Goal: Information Seeking & Learning: Learn about a topic

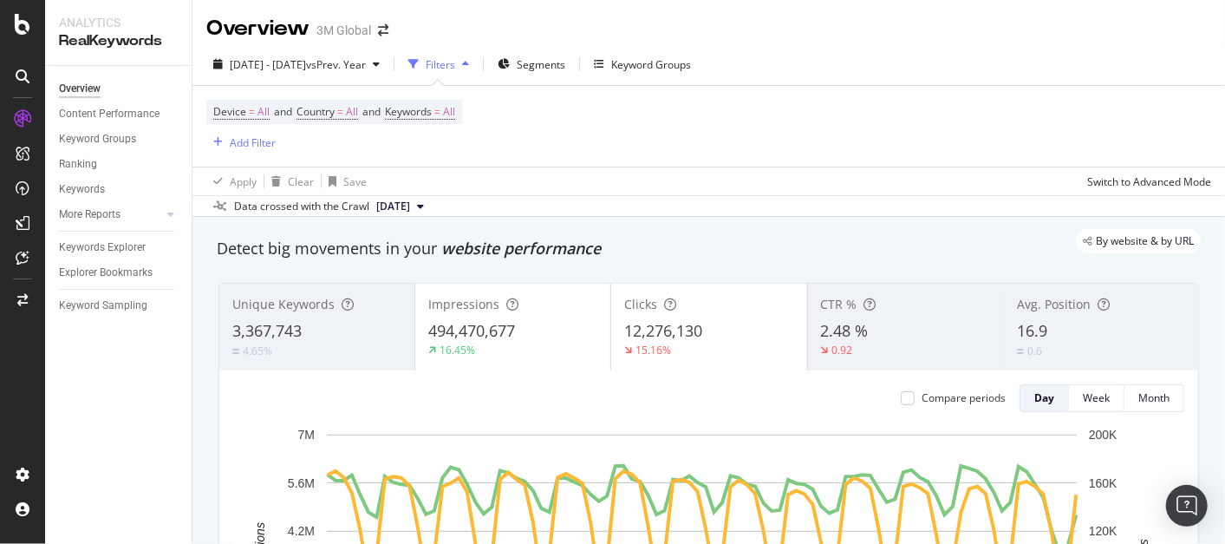
click at [1065, 316] on div "Avg. Position 16.9 0.6" at bounding box center [1100, 327] width 195 height 78
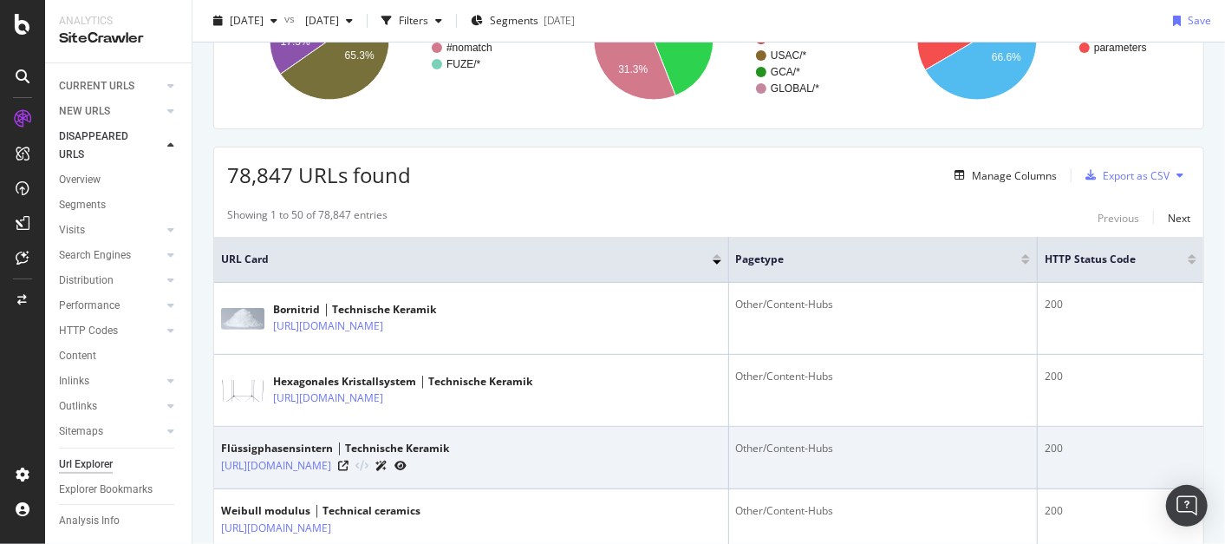
scroll to position [204, 0]
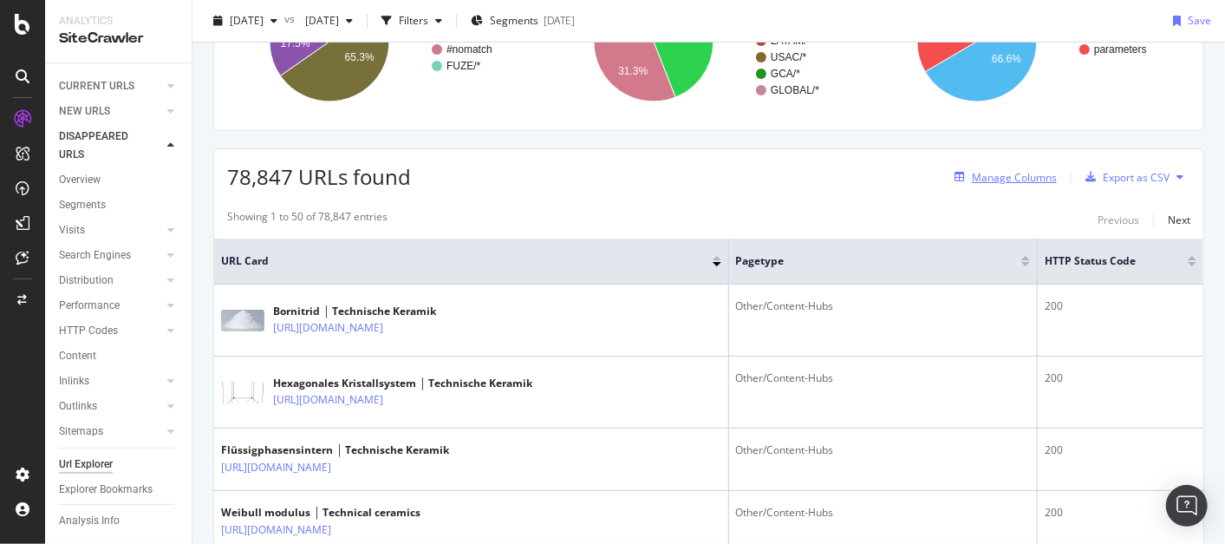
click at [1010, 175] on div "Manage Columns" at bounding box center [1014, 177] width 85 height 15
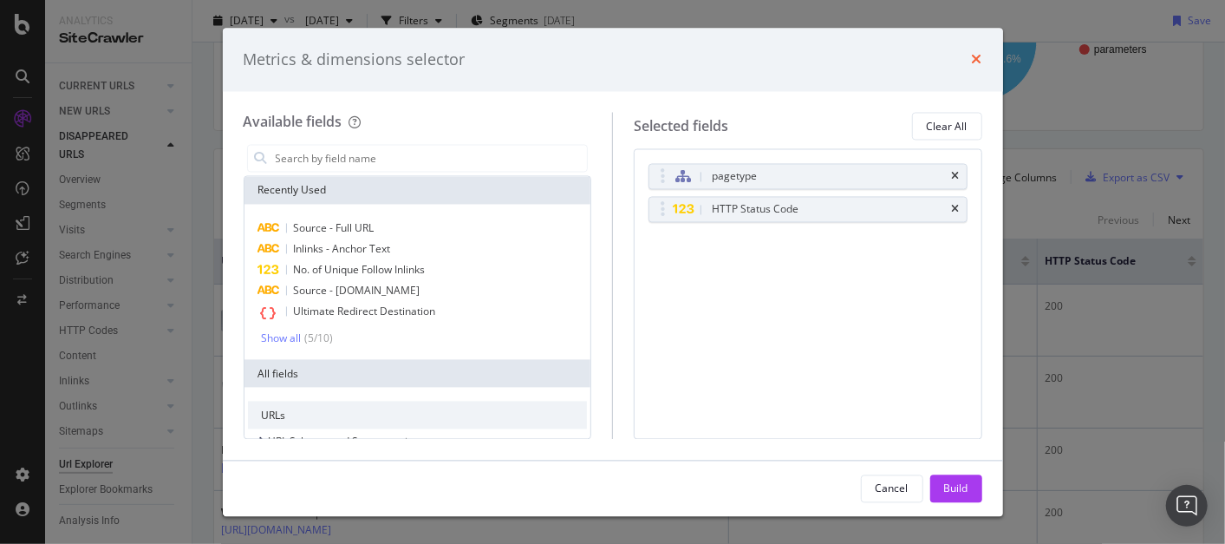
click at [978, 59] on icon "times" at bounding box center [977, 60] width 10 height 14
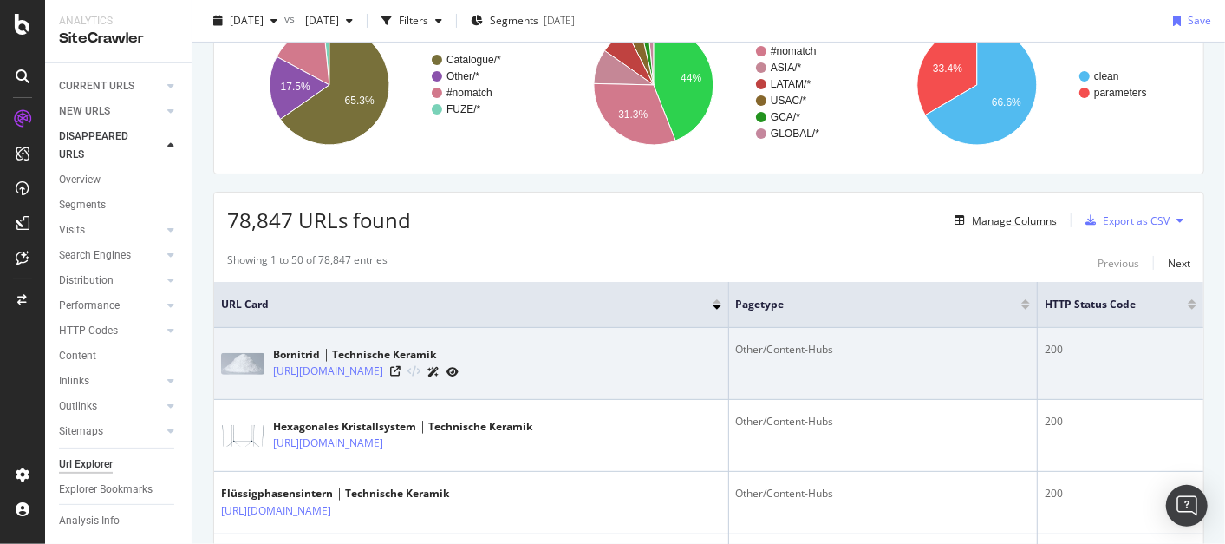
scroll to position [0, 0]
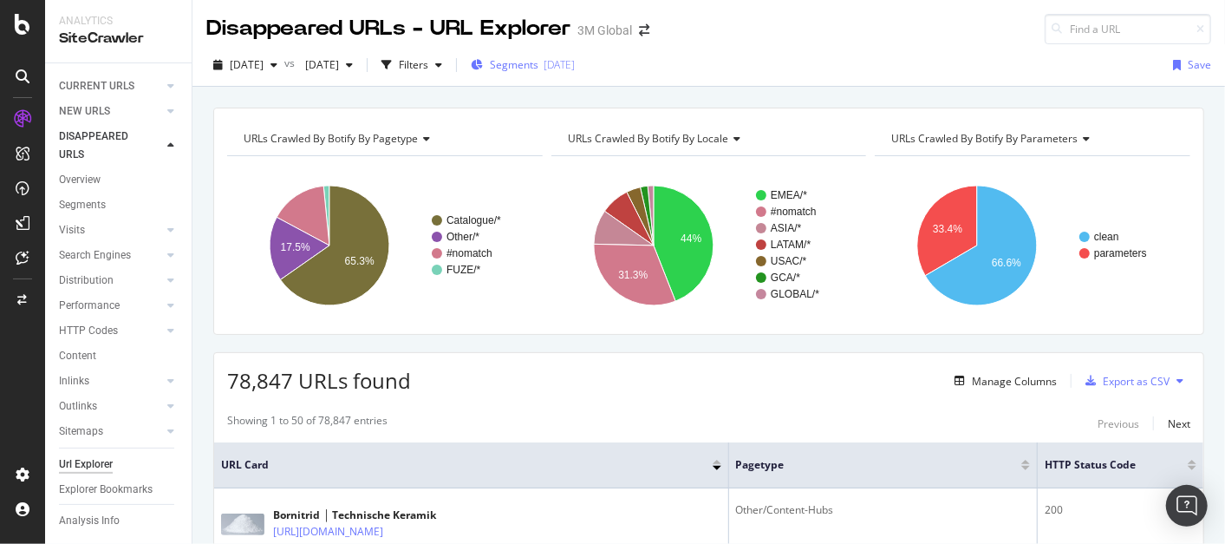
click at [538, 59] on span "Segments" at bounding box center [514, 64] width 49 height 15
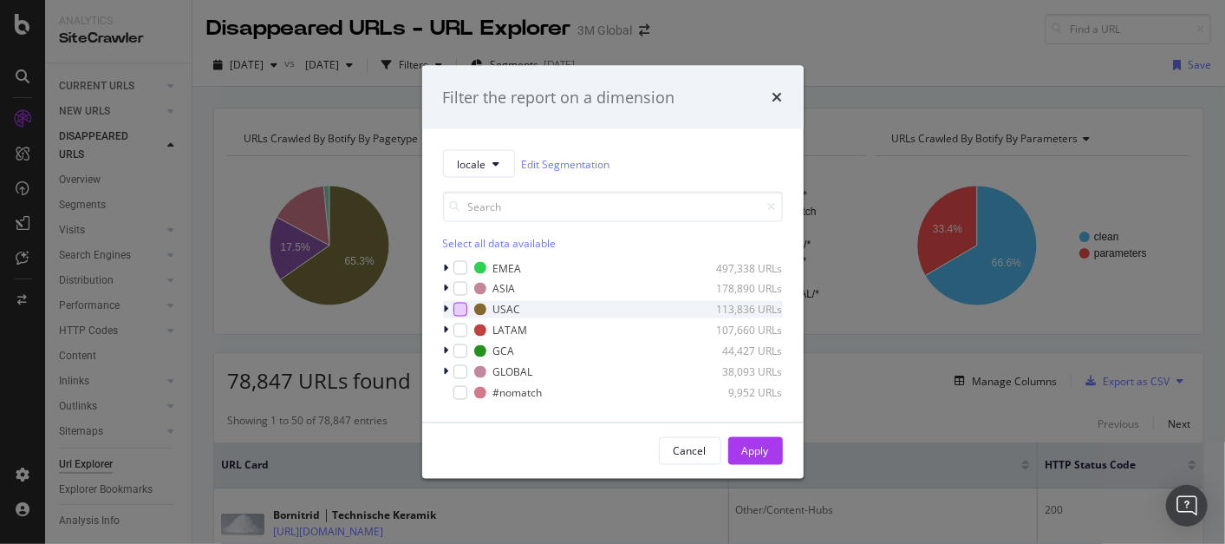
click at [459, 306] on div "modal" at bounding box center [460, 310] width 14 height 14
click at [446, 309] on icon "modal" at bounding box center [446, 309] width 5 height 10
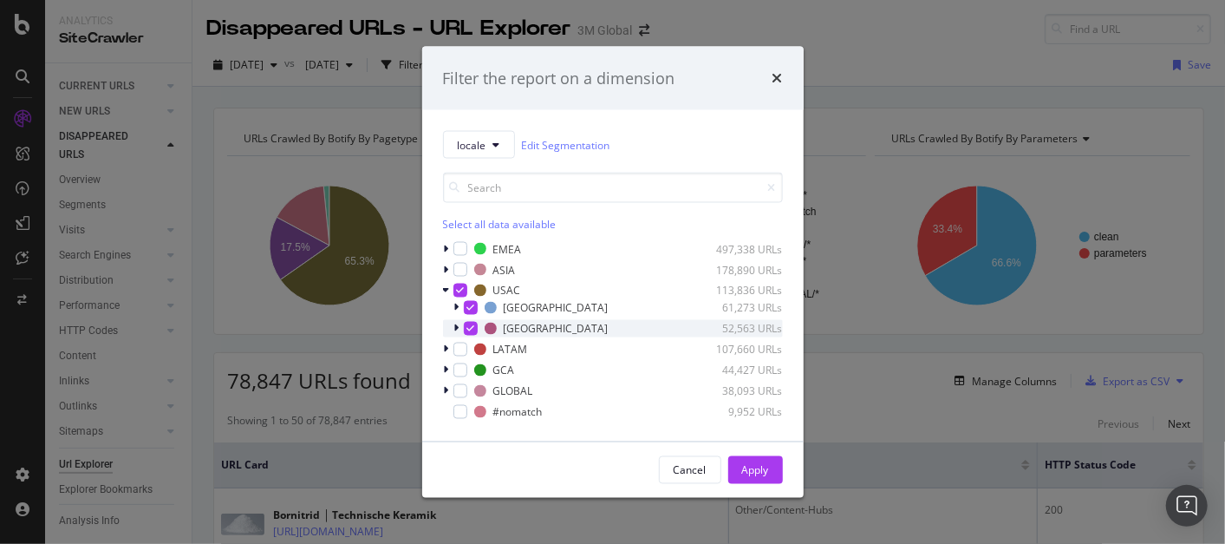
click at [459, 329] on div "modal" at bounding box center [458, 328] width 10 height 17
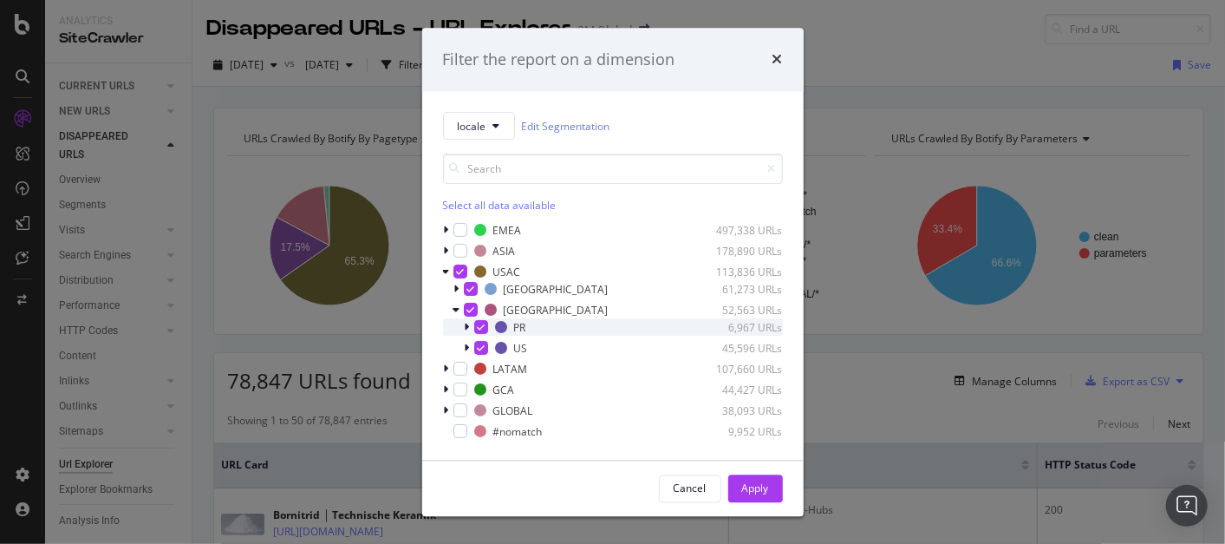
click at [485, 327] on div "modal" at bounding box center [481, 328] width 14 height 14
click at [763, 484] on div "Apply" at bounding box center [755, 487] width 27 height 15
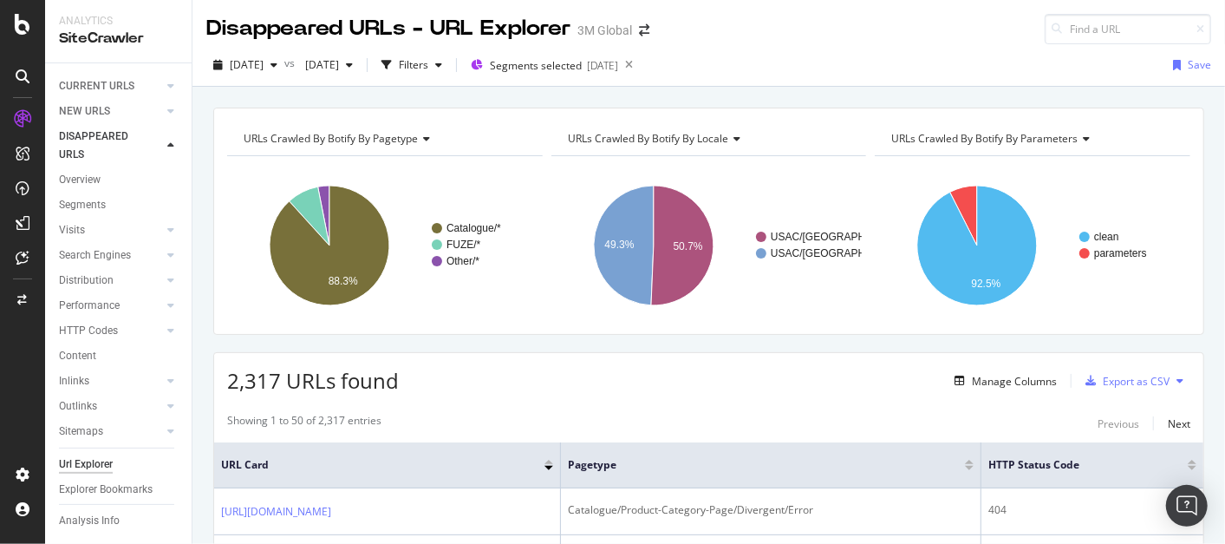
scroll to position [1, 0]
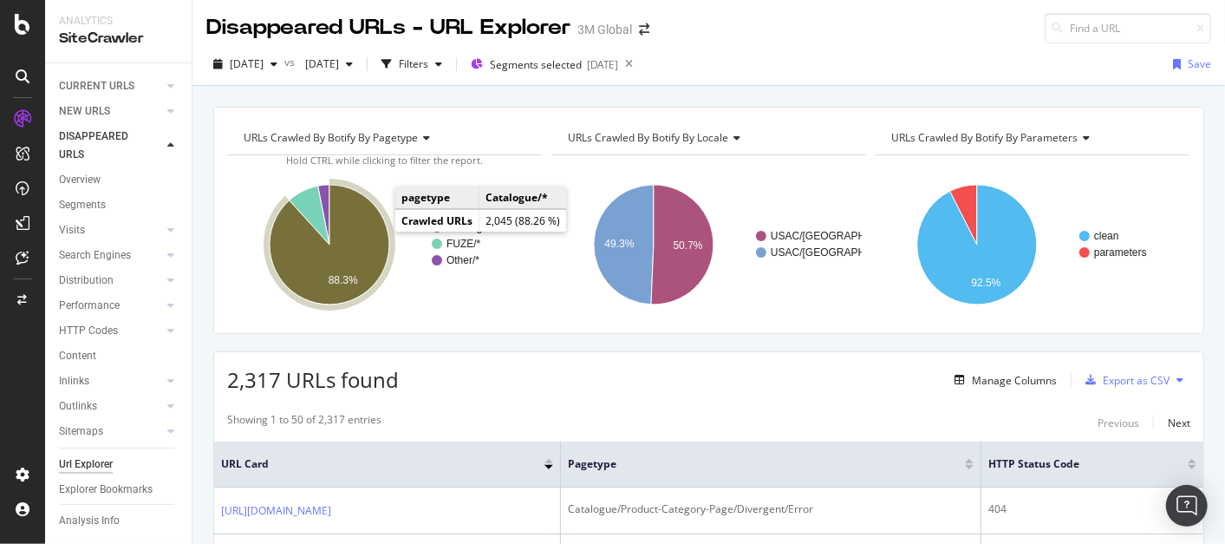
click at [347, 217] on icon "A chart." at bounding box center [330, 245] width 120 height 120
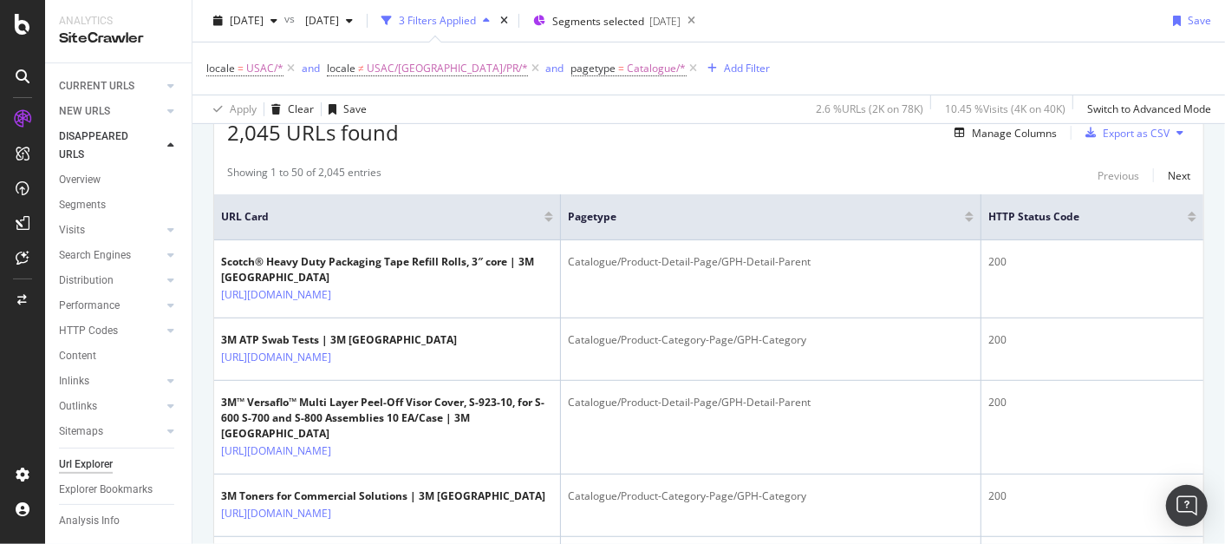
scroll to position [330, 0]
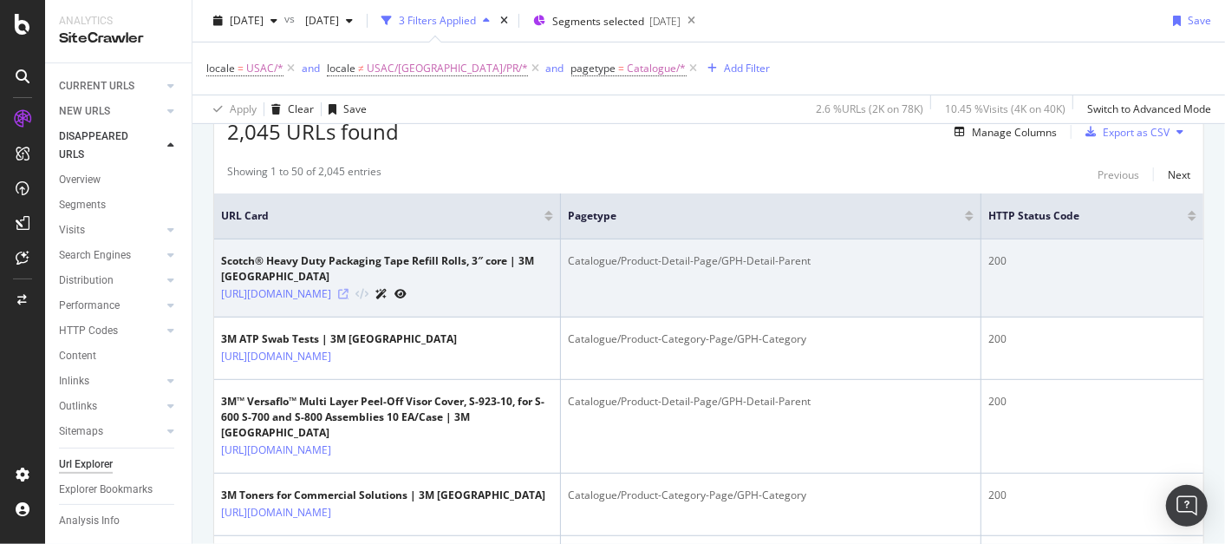
click at [349, 289] on icon at bounding box center [343, 294] width 10 height 10
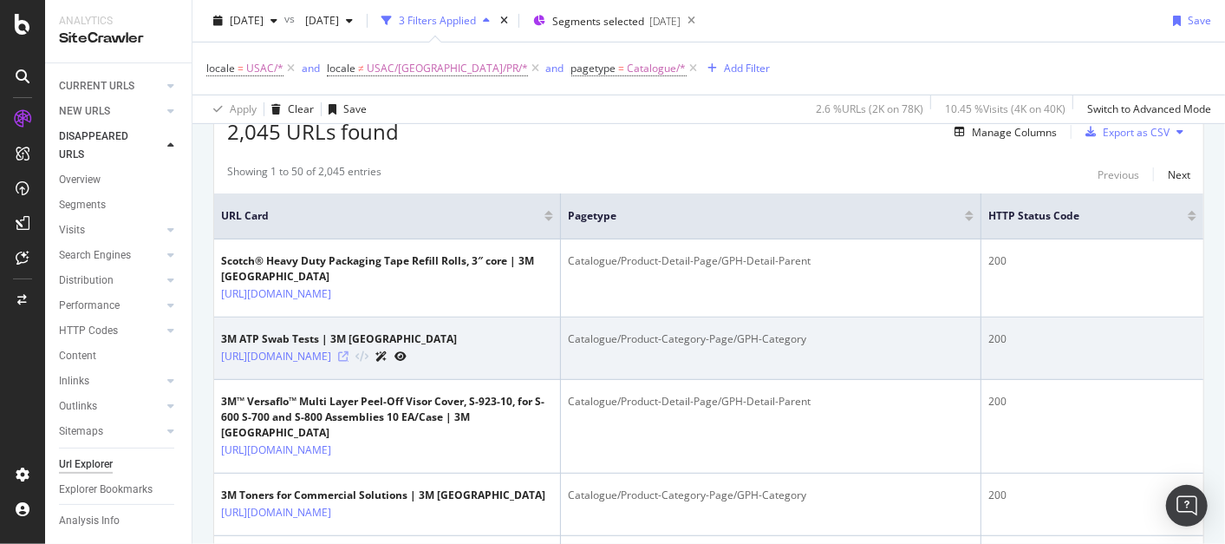
click at [349, 359] on icon at bounding box center [343, 356] width 10 height 10
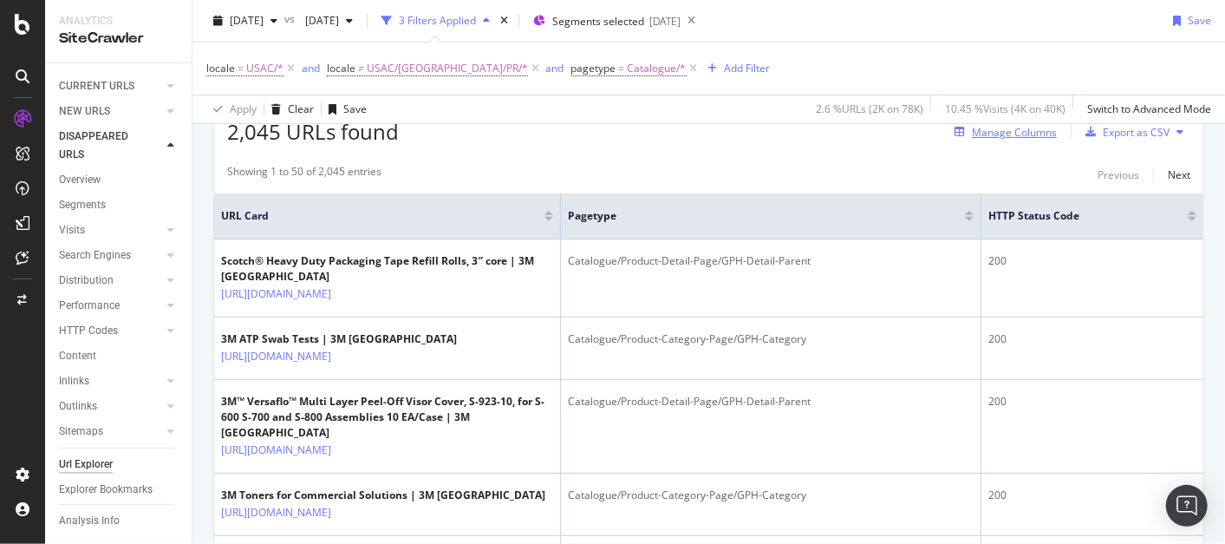
click at [1004, 134] on div "Manage Columns" at bounding box center [1014, 132] width 85 height 15
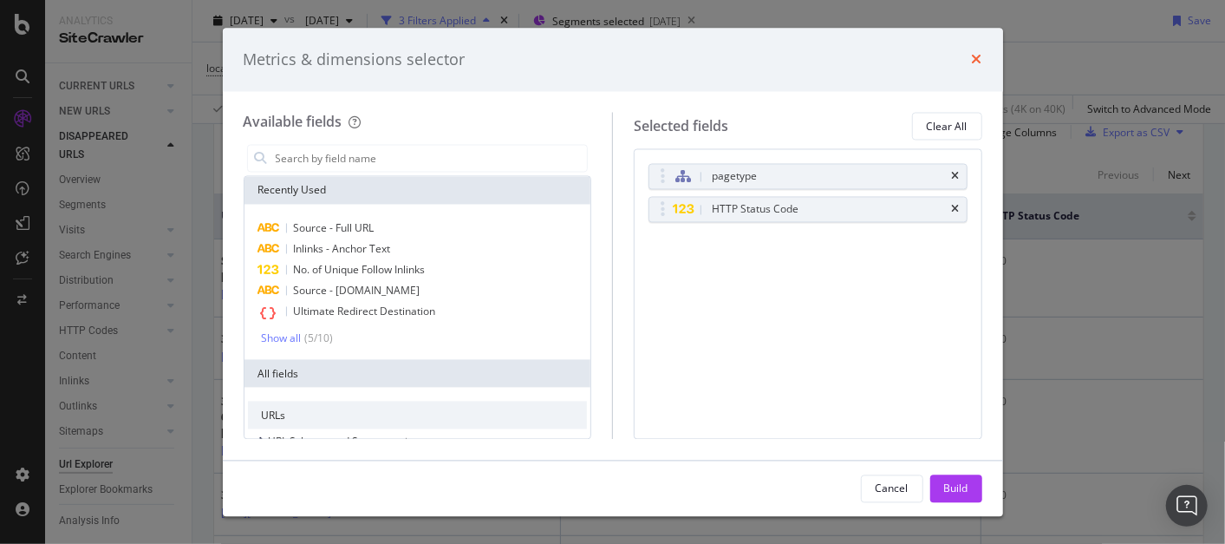
click at [974, 55] on icon "times" at bounding box center [977, 60] width 10 height 14
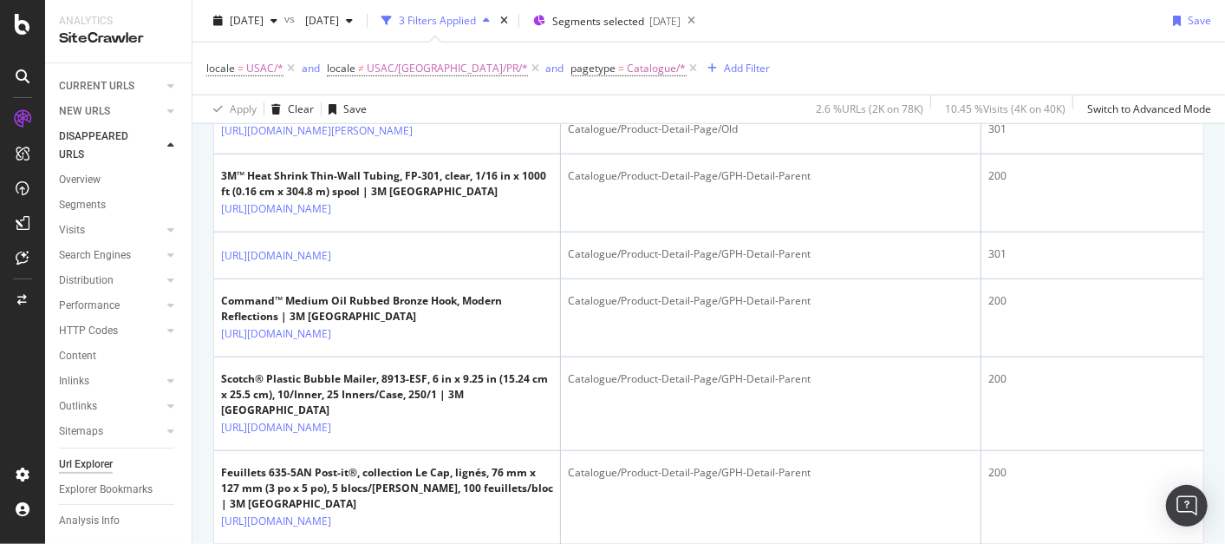
scroll to position [762, 0]
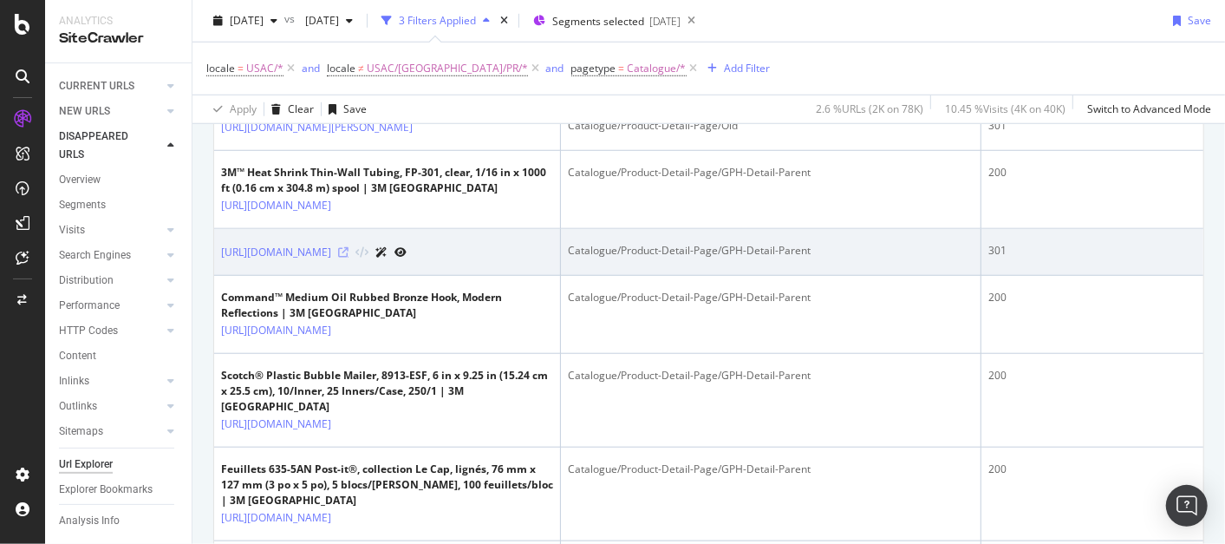
click at [349, 257] on icon at bounding box center [343, 252] width 10 height 10
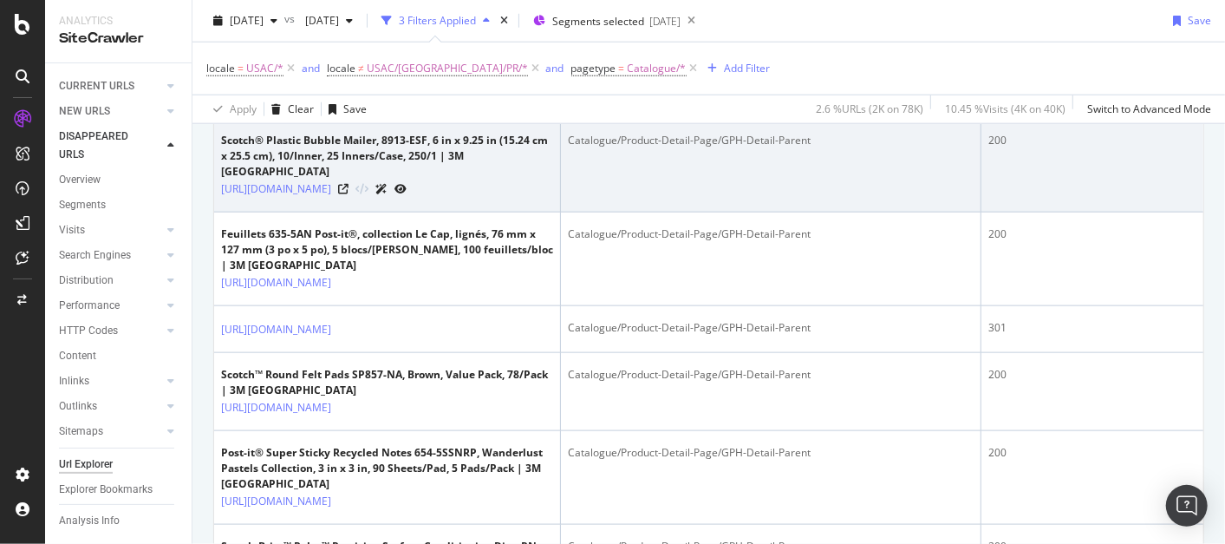
scroll to position [998, 0]
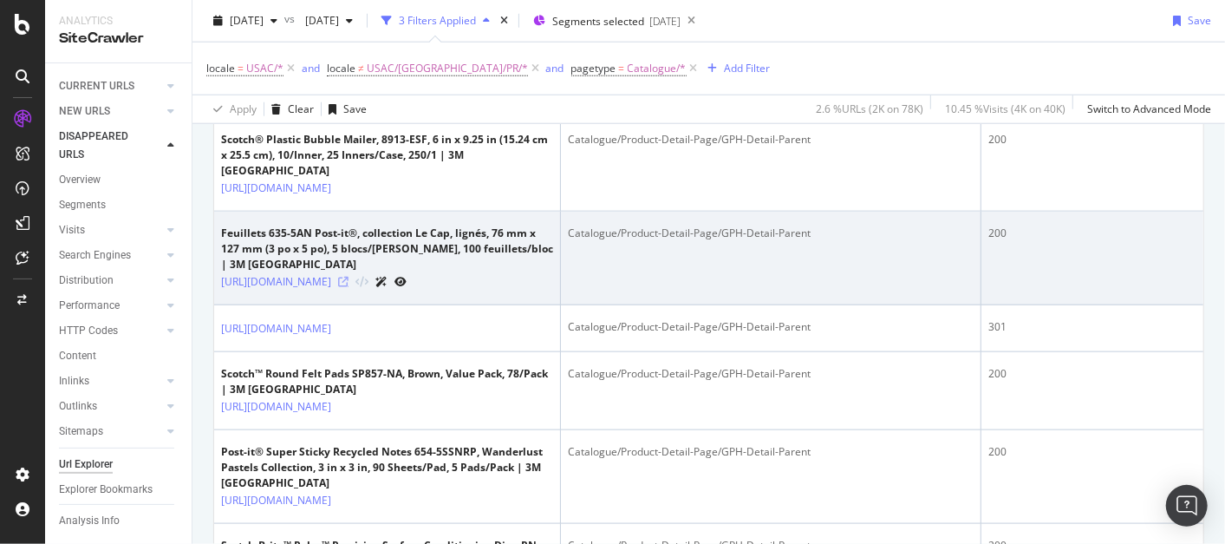
click at [349, 287] on icon at bounding box center [343, 282] width 10 height 10
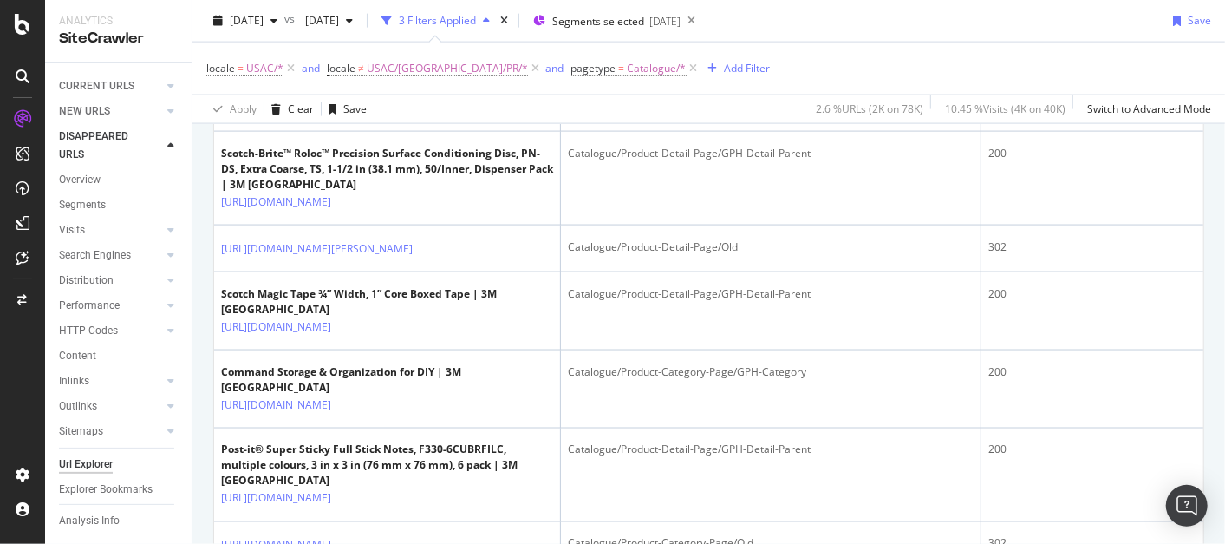
scroll to position [1391, 0]
click at [349, 113] on icon at bounding box center [343, 107] width 10 height 10
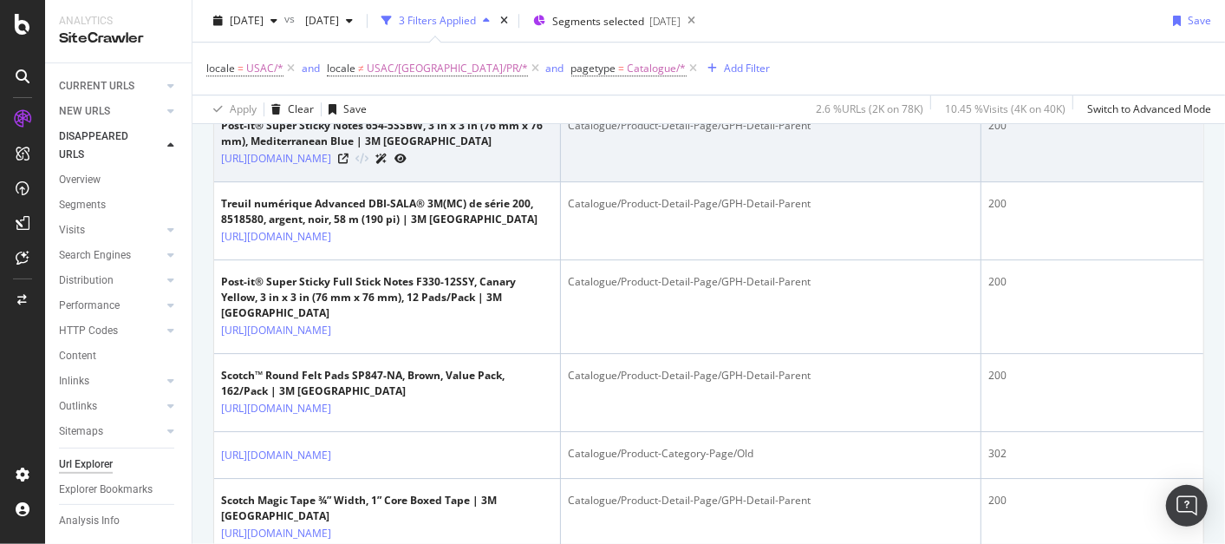
scroll to position [2901, 0]
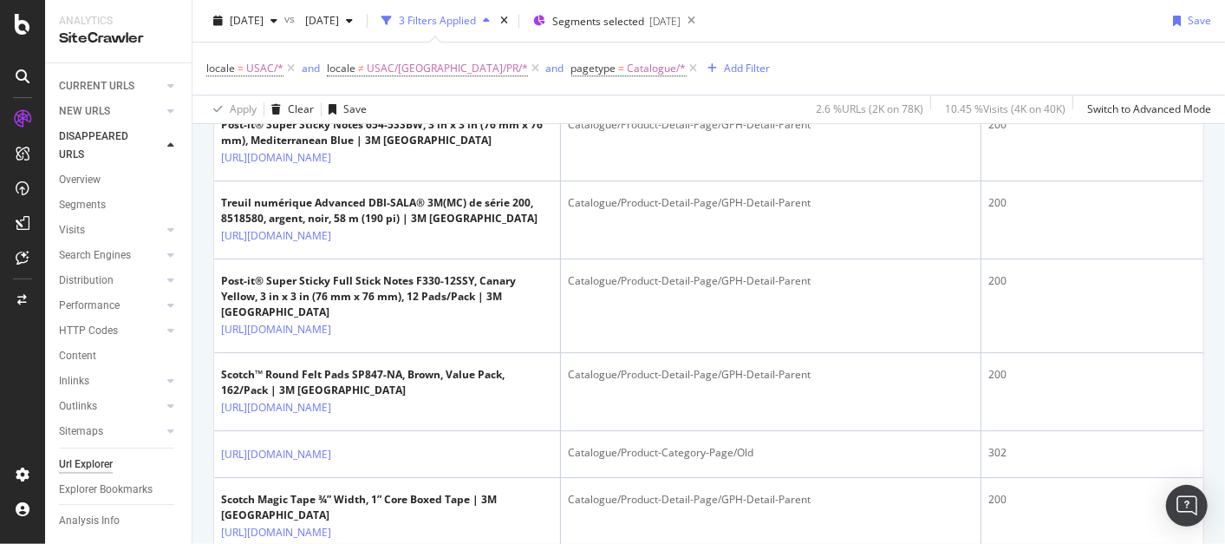
click at [349, 85] on icon at bounding box center [343, 80] width 10 height 10
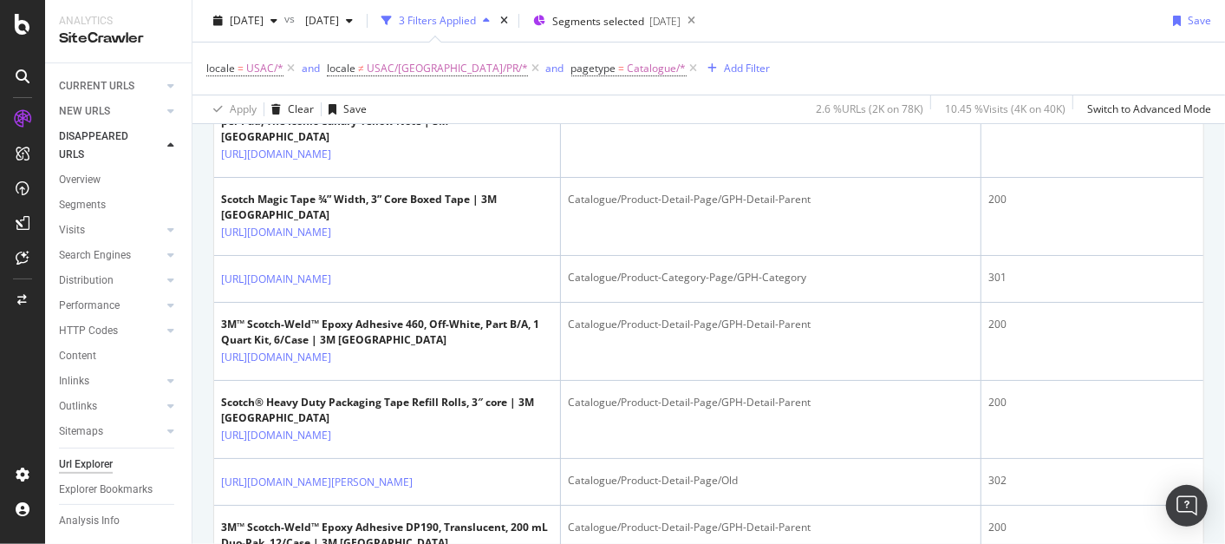
scroll to position [3579, 0]
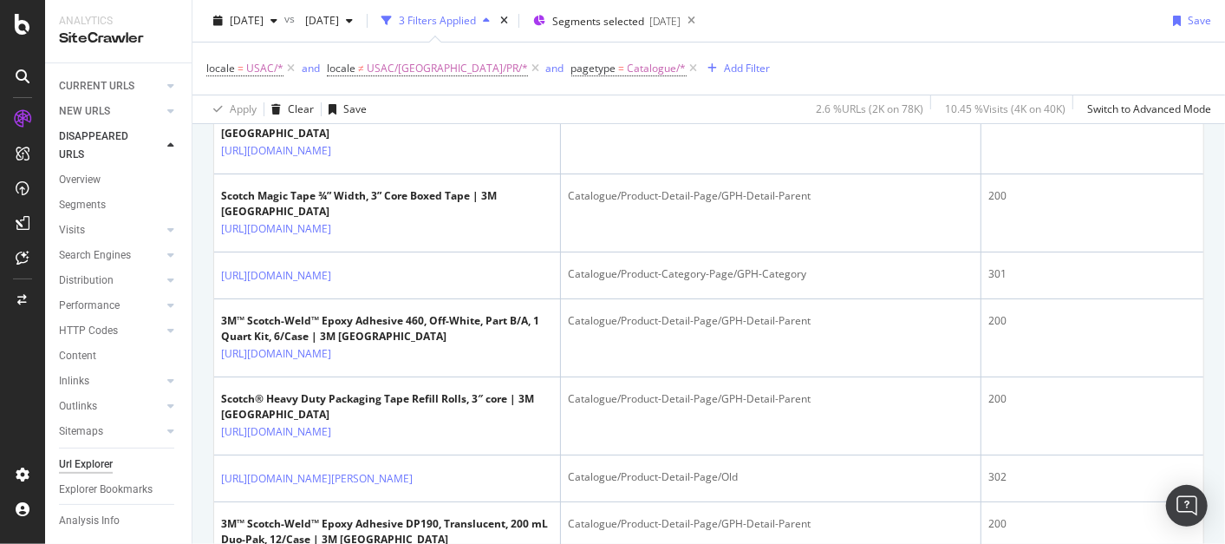
click at [349, 16] on icon at bounding box center [343, 10] width 10 height 10
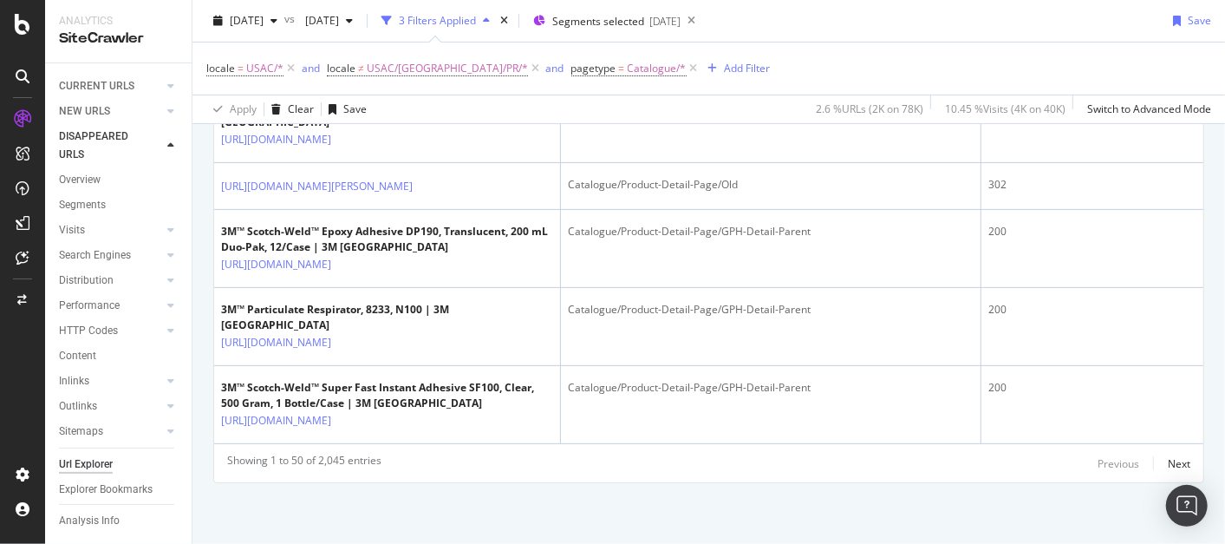
scroll to position [4335, 0]
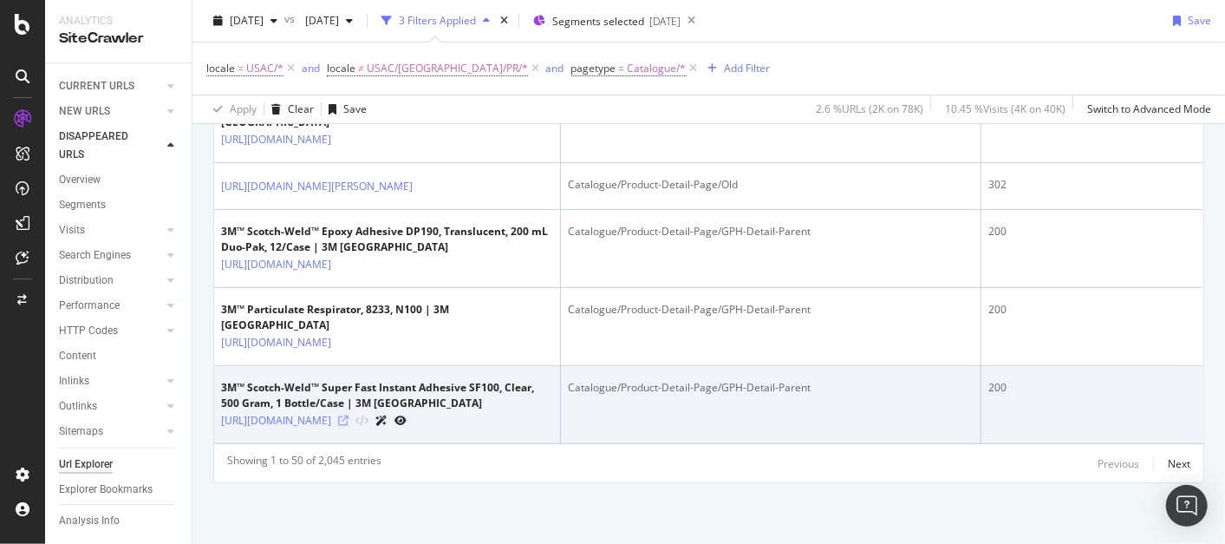
click at [349, 426] on icon at bounding box center [343, 420] width 10 height 10
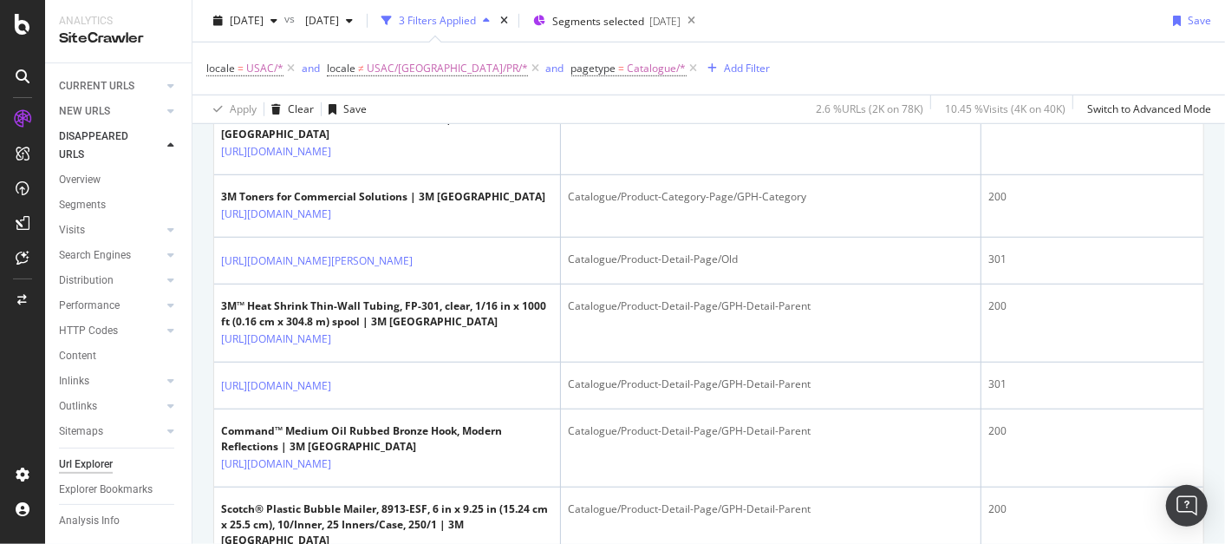
scroll to position [0, 0]
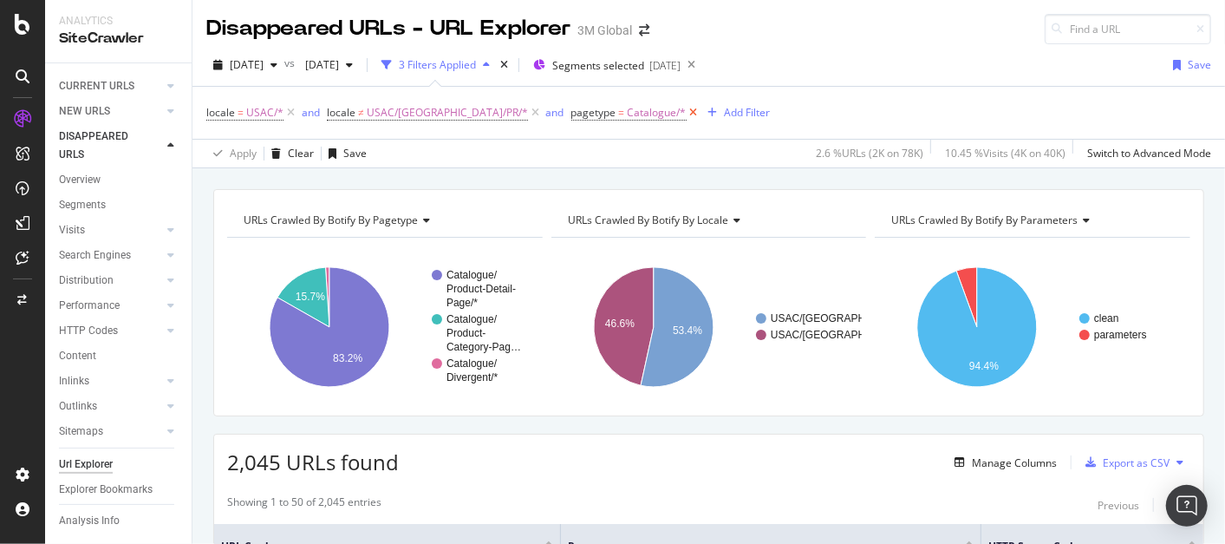
click at [687, 110] on icon at bounding box center [694, 112] width 15 height 17
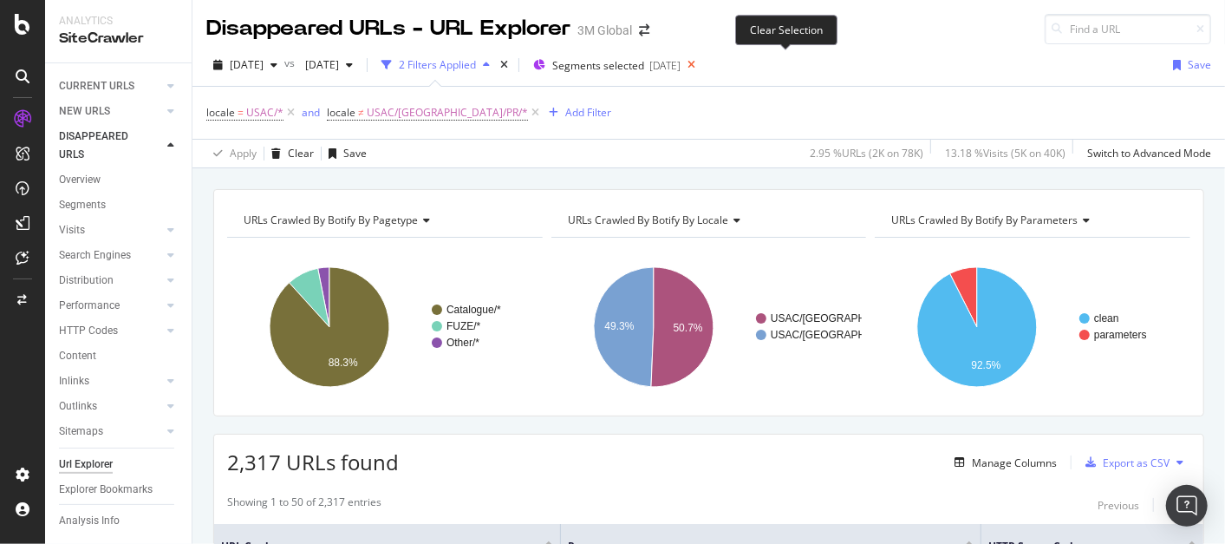
click at [702, 65] on icon at bounding box center [692, 65] width 22 height 24
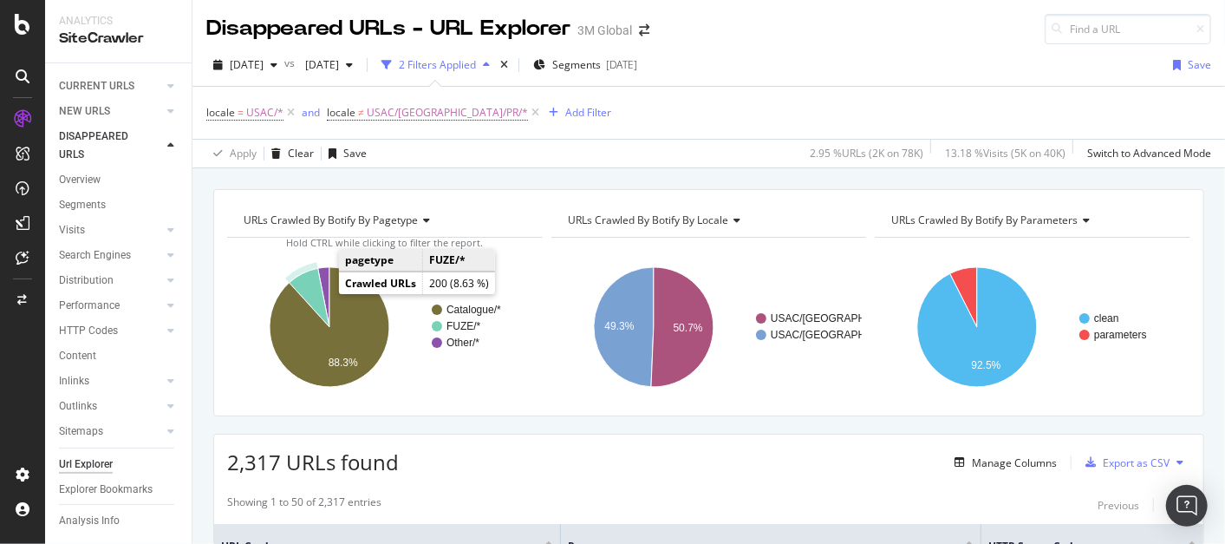
click at [312, 285] on icon "A chart." at bounding box center [310, 297] width 40 height 59
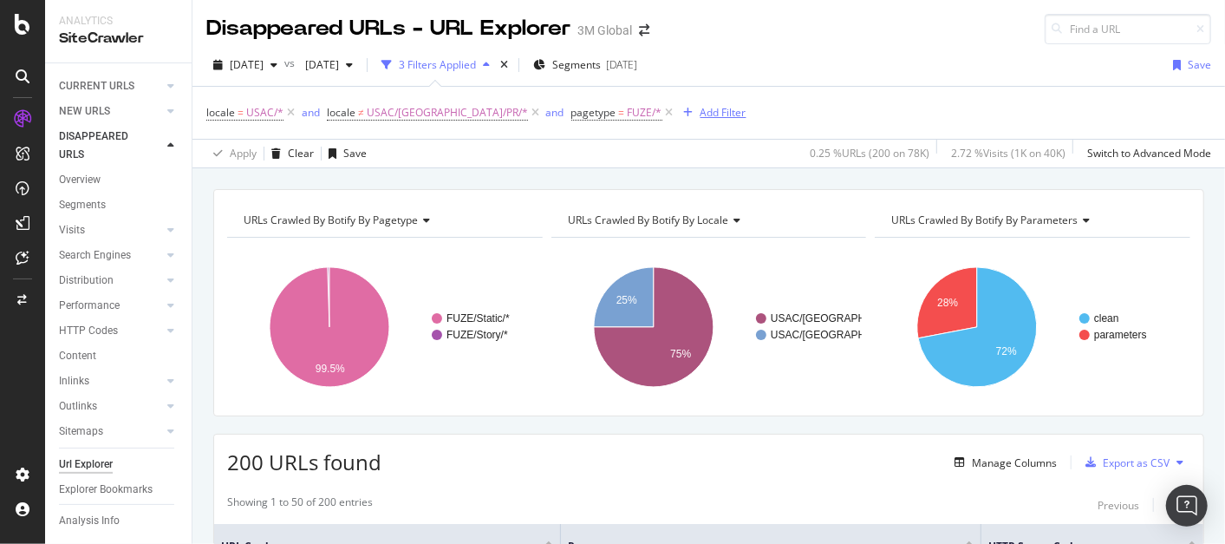
click at [700, 113] on div "Add Filter" at bounding box center [723, 112] width 46 height 15
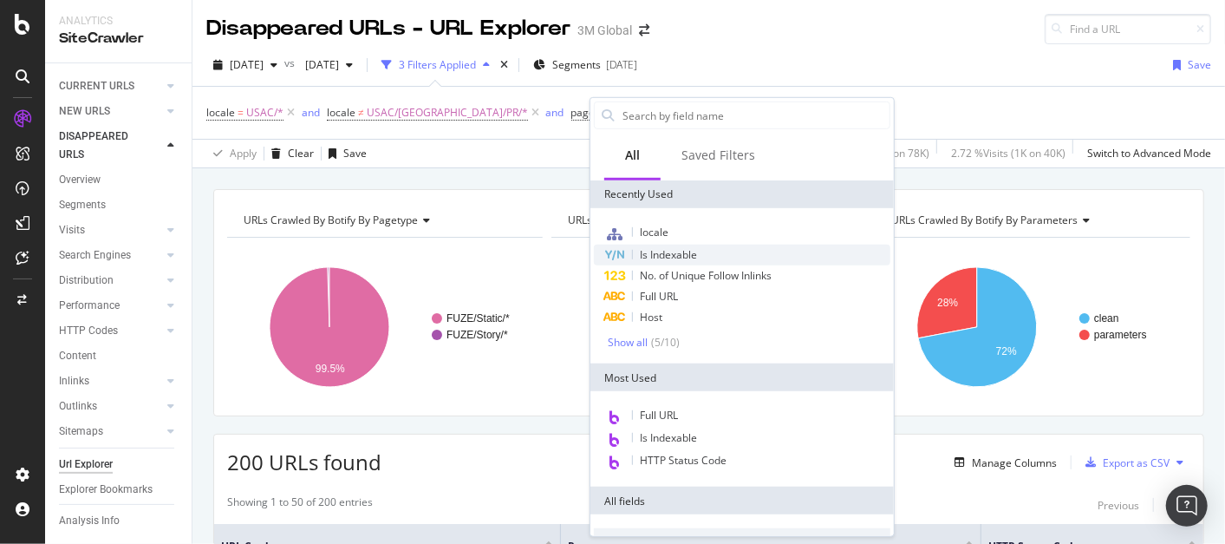
click at [687, 249] on span "Is Indexable" at bounding box center [668, 254] width 57 height 15
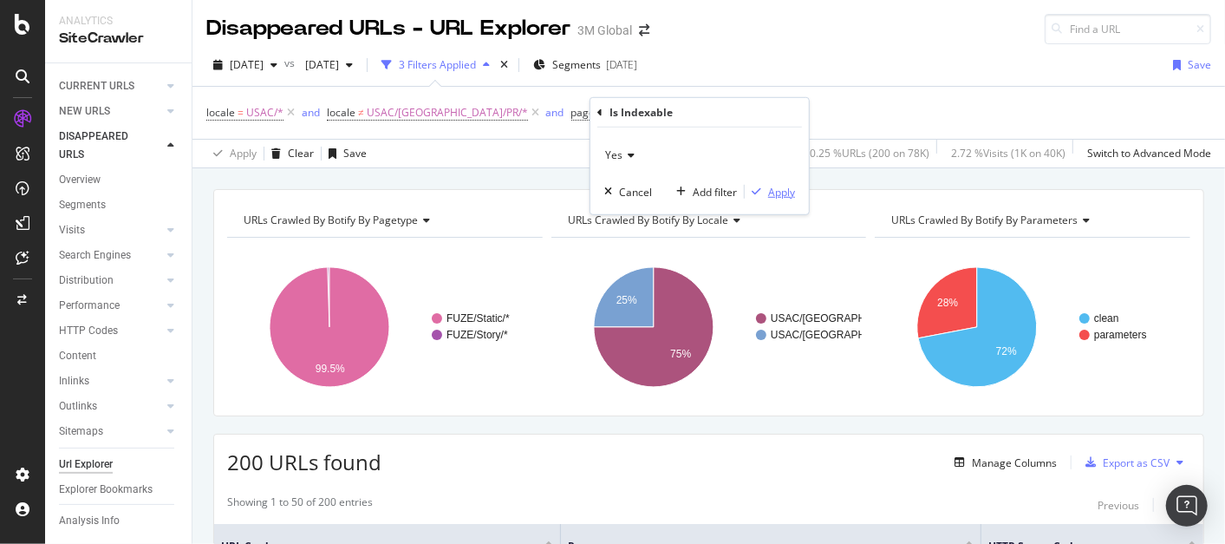
click at [785, 192] on div "Apply" at bounding box center [781, 191] width 27 height 15
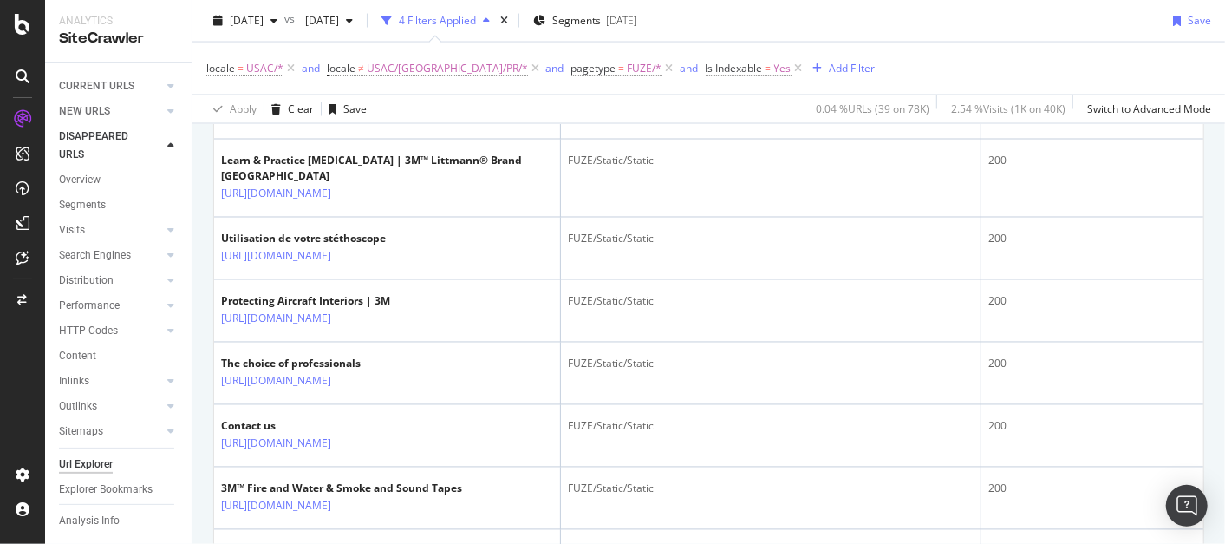
scroll to position [1698, 0]
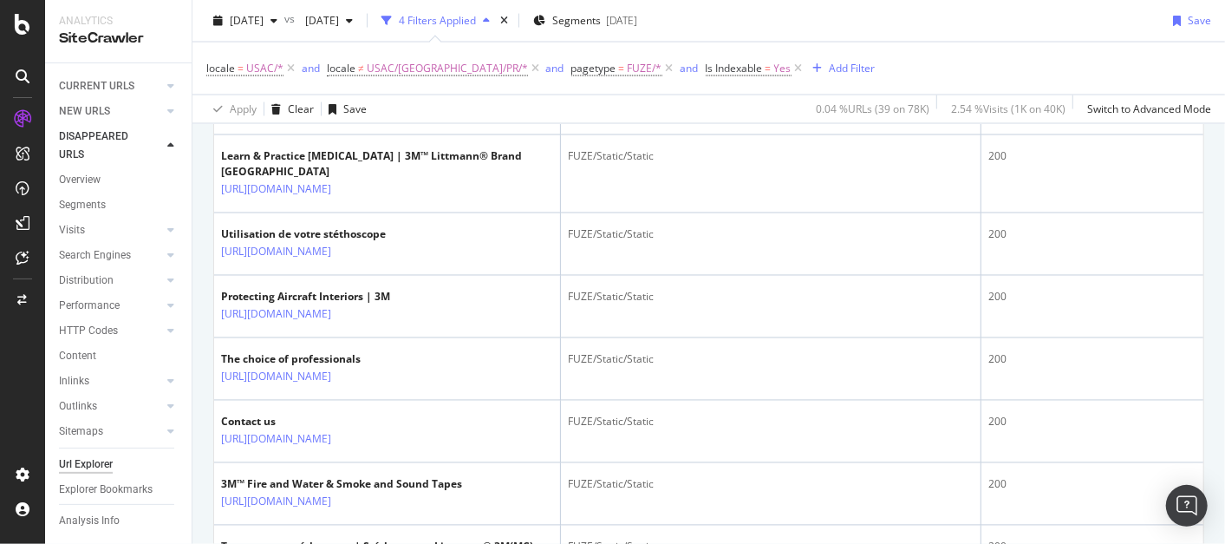
click at [349, 55] on icon at bounding box center [343, 49] width 10 height 10
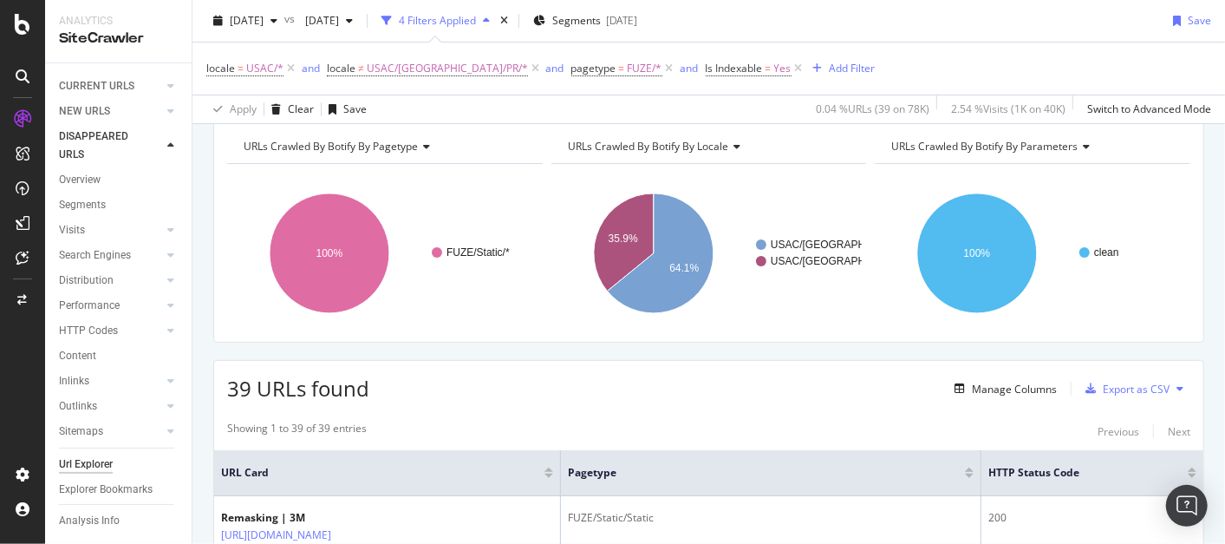
scroll to position [0, 0]
